Goal: Transaction & Acquisition: Subscribe to service/newsletter

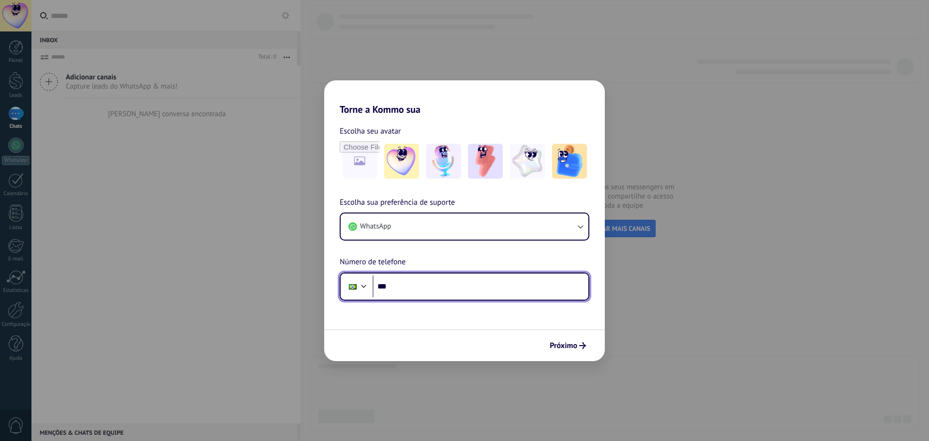
click at [403, 297] on input "***" at bounding box center [481, 286] width 216 height 22
type input "**********"
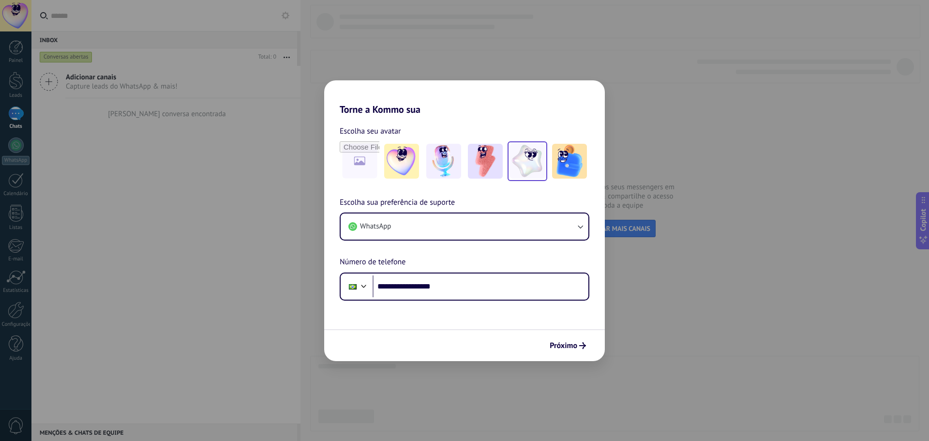
click at [532, 171] on img at bounding box center [527, 161] width 35 height 35
click at [576, 343] on span "Próximo" at bounding box center [564, 345] width 28 height 7
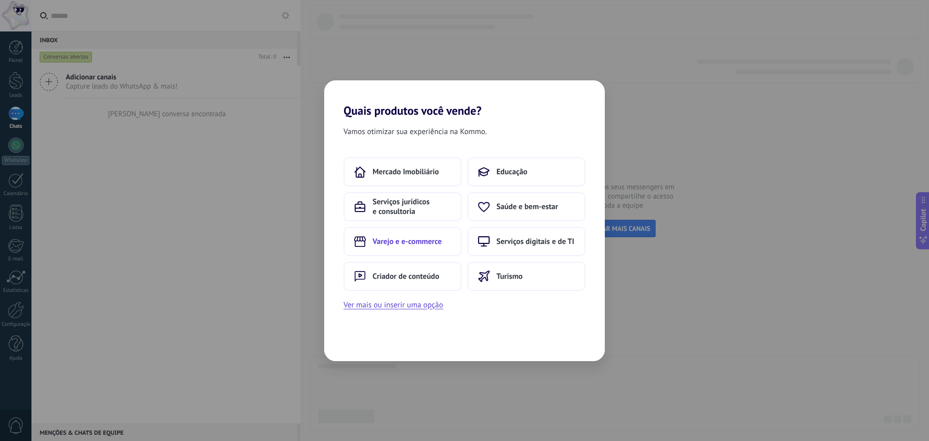
click at [405, 241] on span "Varejo e e-commerce" at bounding box center [407, 242] width 69 height 10
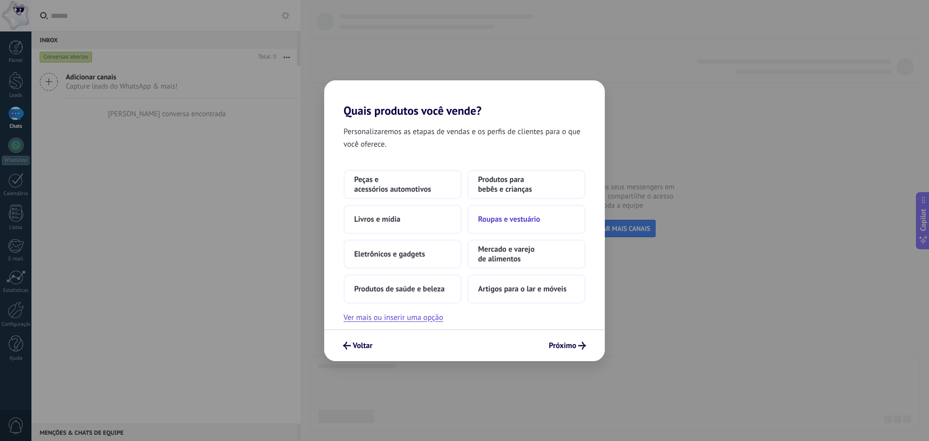
click at [534, 226] on button "Roupas e vestuário" at bounding box center [527, 219] width 118 height 29
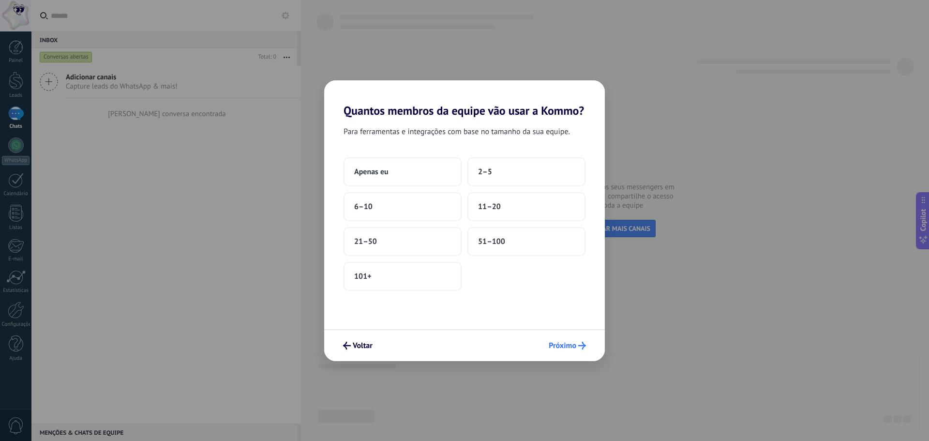
click at [584, 350] on button "Próximo" at bounding box center [567, 345] width 46 height 16
click at [420, 213] on button "6–10" at bounding box center [403, 206] width 118 height 29
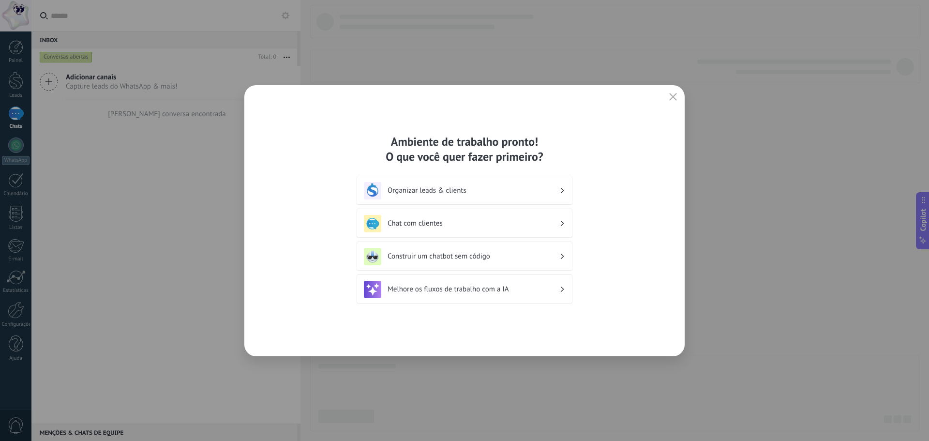
click at [420, 218] on div "Chat com clientes" at bounding box center [464, 223] width 201 height 17
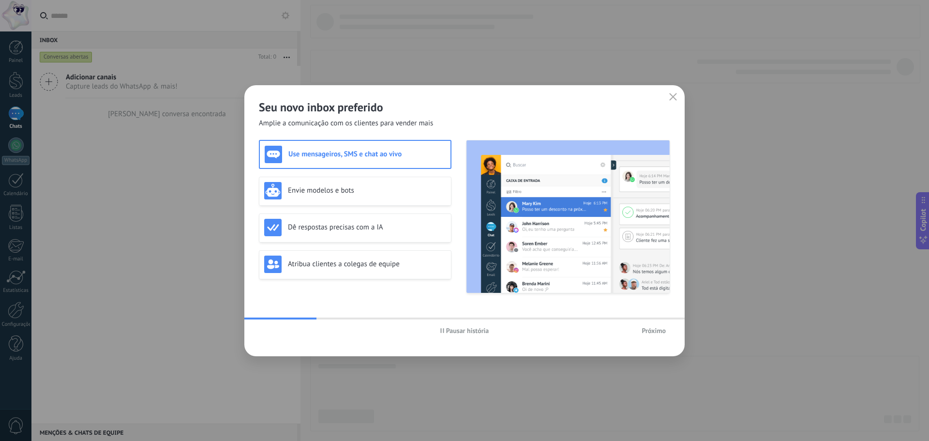
click at [642, 329] on span "Próximo" at bounding box center [654, 330] width 24 height 7
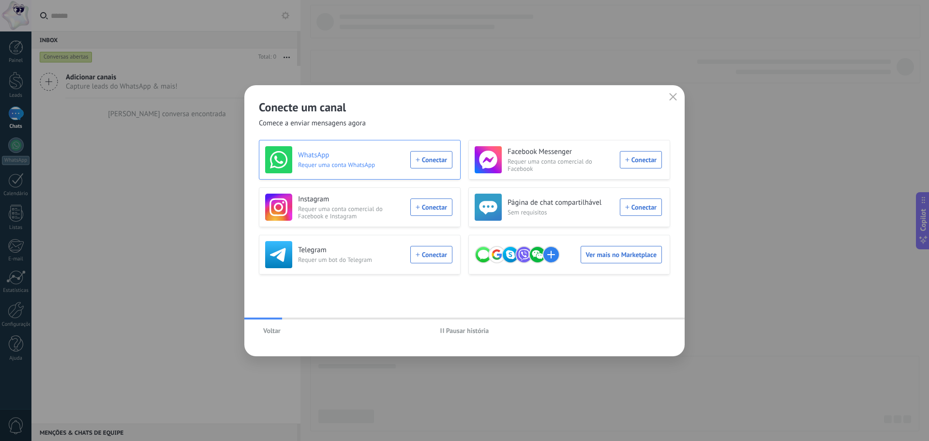
click at [434, 165] on div "WhatsApp Requer uma conta WhatsApp Conectar" at bounding box center [358, 159] width 187 height 27
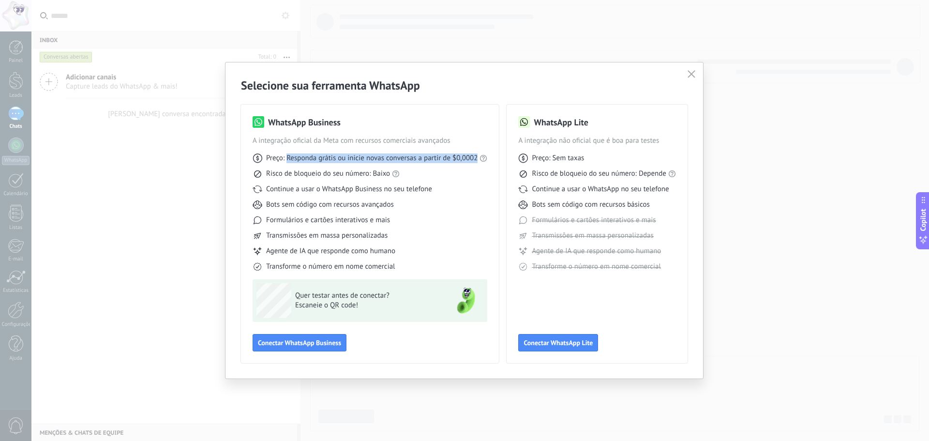
drag, startPoint x: 287, startPoint y: 157, endPoint x: 501, endPoint y: 153, distance: 214.4
click at [501, 153] on div "WhatsApp Business A integração oficial da Meta com recursos comerciais avançado…" at bounding box center [464, 228] width 447 height 270
click at [583, 163] on span "Preço: Sem taxas" at bounding box center [558, 158] width 52 height 10
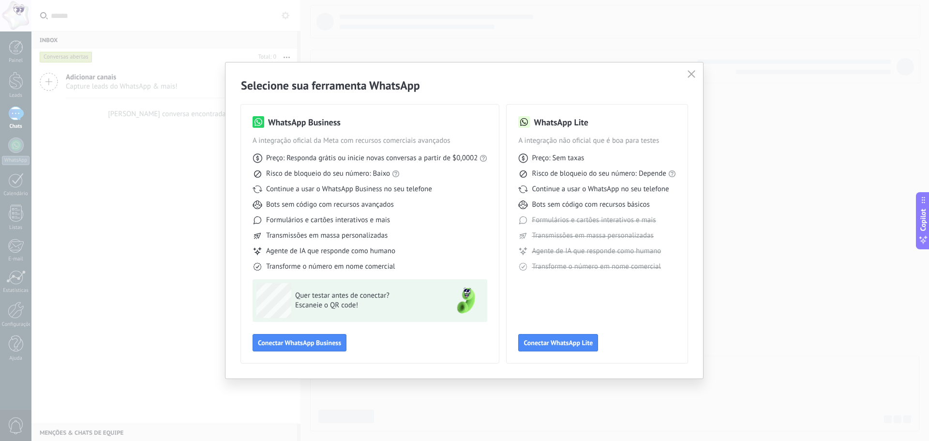
click at [351, 190] on span "Continue a usar o WhatsApp Business no seu telefone" at bounding box center [349, 189] width 166 height 10
click at [348, 215] on div "Preço: Responda grátis ou inicie novas conversas a partir de $0,0002 Risco de b…" at bounding box center [370, 209] width 235 height 126
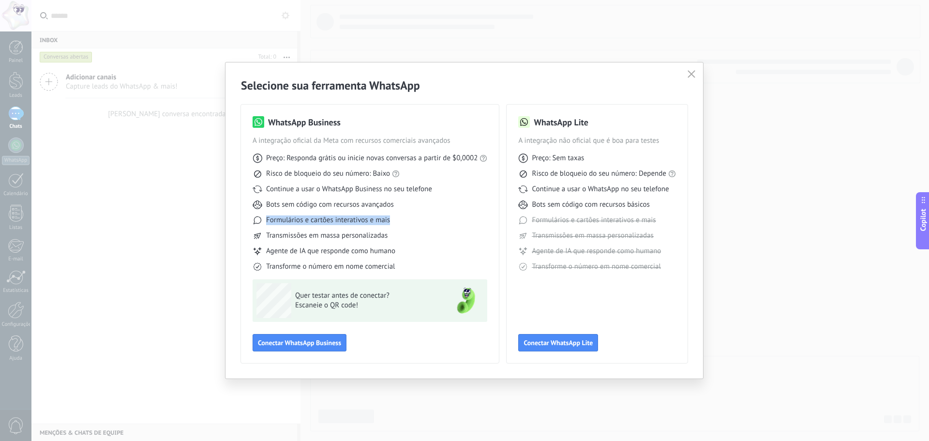
click at [348, 215] on div "Preço: Responda grátis ou inicie novas conversas a partir de $0,0002 Risco de b…" at bounding box center [370, 209] width 235 height 126
click at [353, 237] on span "Transmissões em massa personalizadas" at bounding box center [326, 236] width 121 height 10
click at [367, 256] on span "Agente de IA que responde como humano" at bounding box center [330, 251] width 129 height 10
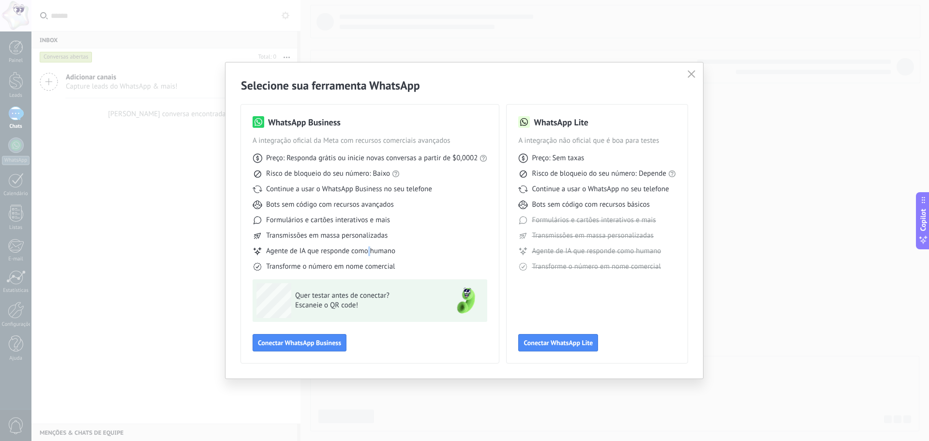
click at [367, 256] on span "Agente de IA que responde como humano" at bounding box center [330, 251] width 129 height 10
click at [555, 344] on span "Conectar WhatsApp Lite" at bounding box center [558, 342] width 69 height 7
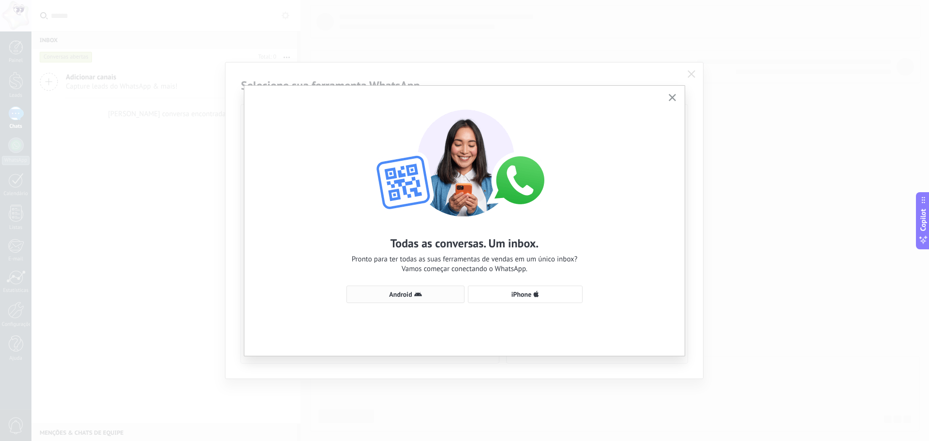
click at [366, 300] on button "Android" at bounding box center [406, 294] width 118 height 17
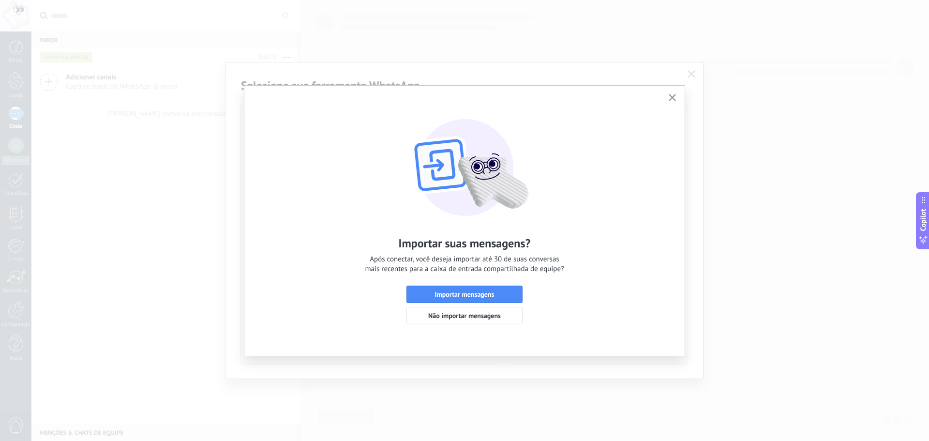
click at [660, 102] on div "Importar suas mensagens? Após conectar, você deseja importar até 30 de suas con…" at bounding box center [464, 212] width 440 height 253
click at [666, 98] on button "button" at bounding box center [672, 97] width 12 height 13
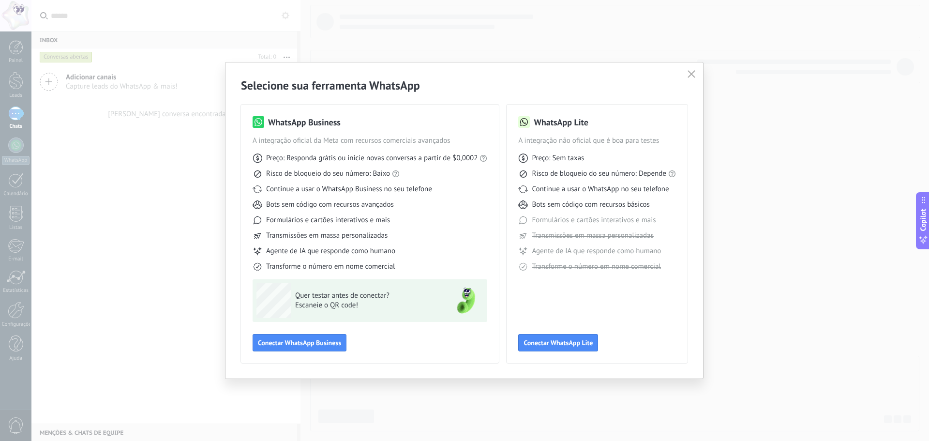
click at [564, 329] on div "WhatsApp Lite A integração não oficial que é boa para testes Preço: Sem taxas R…" at bounding box center [597, 233] width 158 height 235
click at [565, 334] on button "Conectar WhatsApp Lite" at bounding box center [558, 342] width 80 height 17
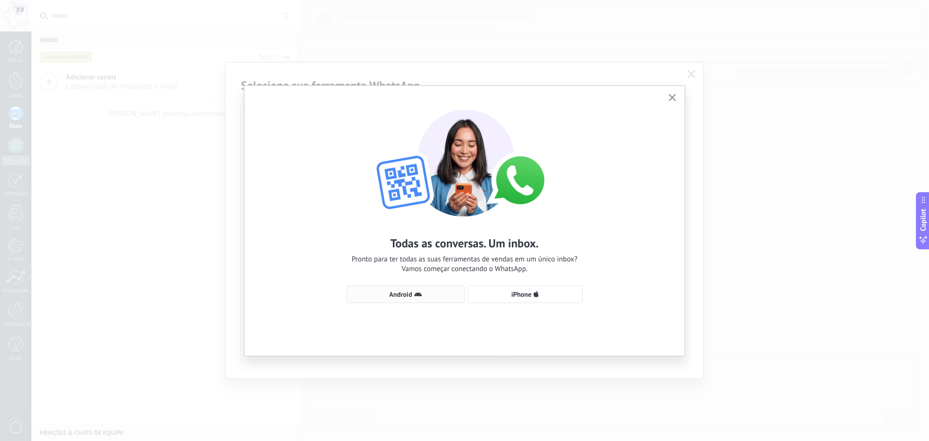
click at [454, 289] on button "Android" at bounding box center [406, 294] width 118 height 17
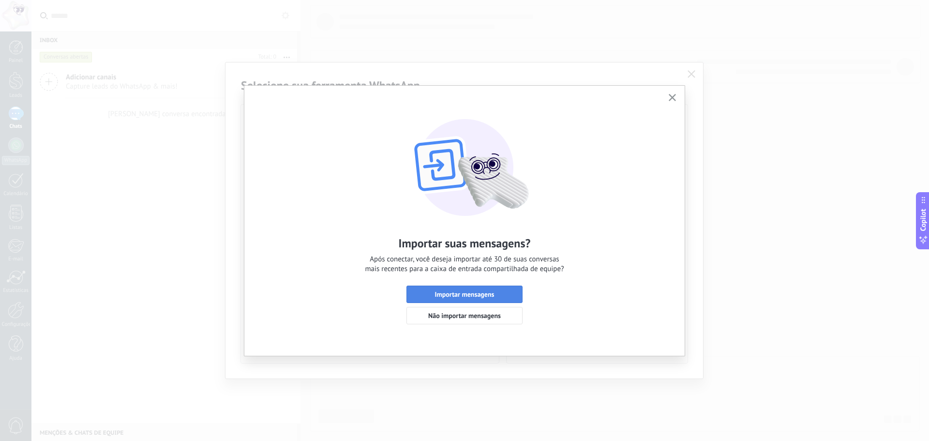
click at [449, 288] on button "Importar mensagens" at bounding box center [465, 294] width 116 height 17
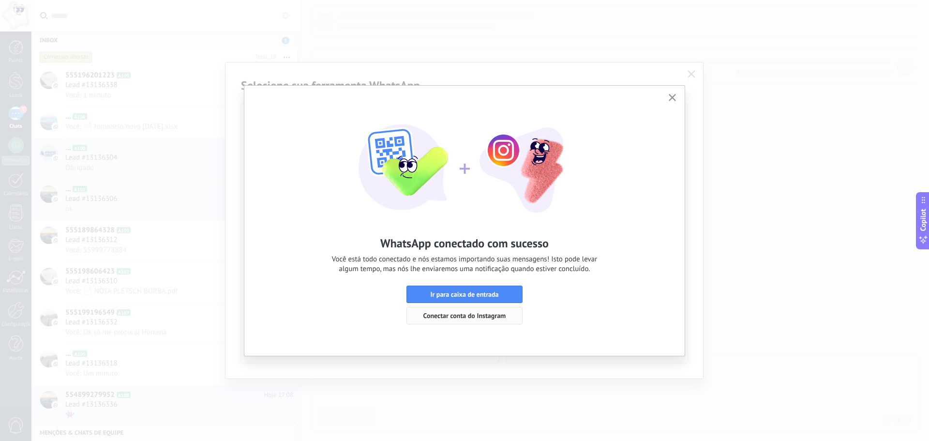
click at [489, 313] on span "Conectar conta do Instagram" at bounding box center [464, 315] width 83 height 7
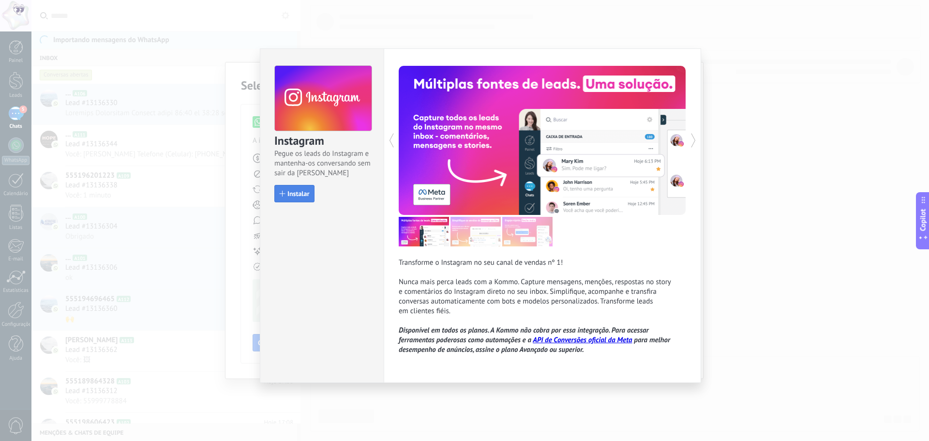
click at [299, 198] on button "Instalar" at bounding box center [294, 193] width 40 height 17
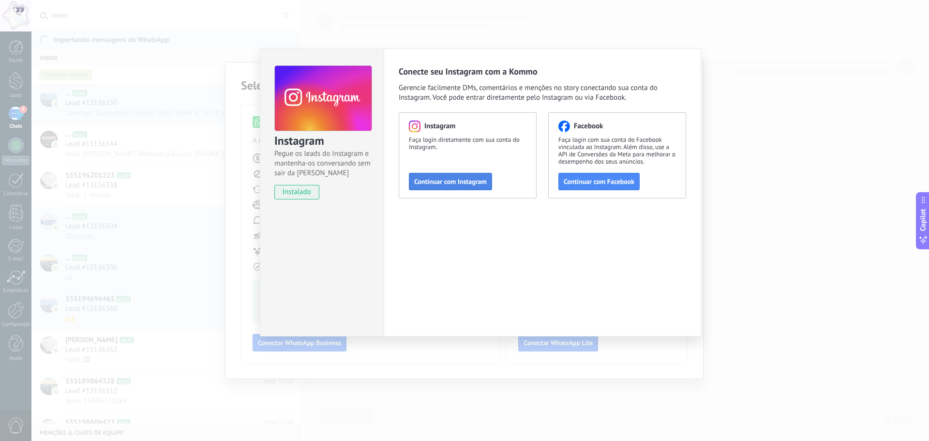
click at [435, 181] on span "Continuar com Instagram" at bounding box center [450, 181] width 73 height 7
